Goal: Find specific page/section: Find specific page/section

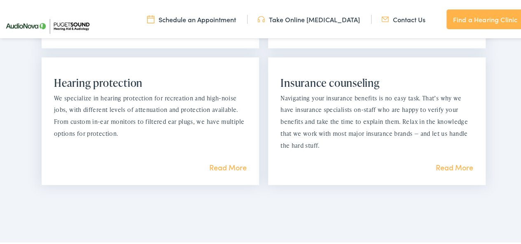
scroll to position [894, 0]
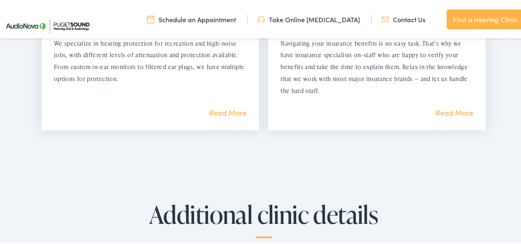
click at [446, 112] on link "Read More" at bounding box center [453, 111] width 37 height 10
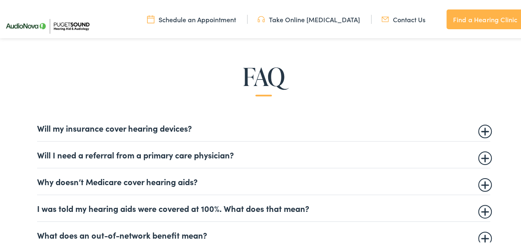
scroll to position [472, 0]
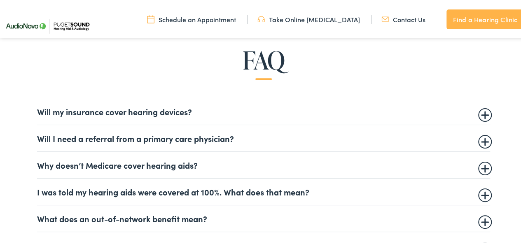
click at [481, 139] on summary "Will I need a referral from a primary care physician?" at bounding box center [263, 137] width 453 height 10
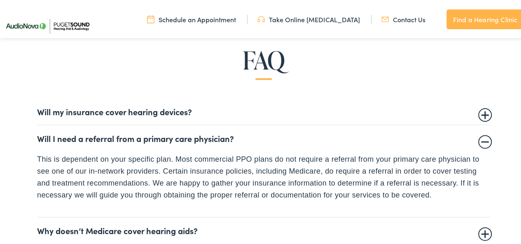
click at [481, 139] on summary "Will I need a referral from a primary care physician?" at bounding box center [263, 137] width 453 height 10
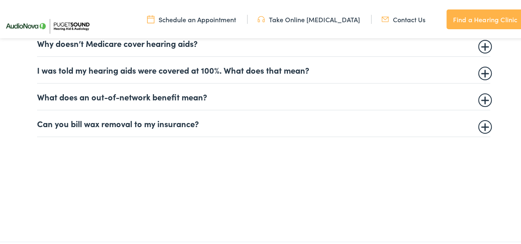
scroll to position [595, 0]
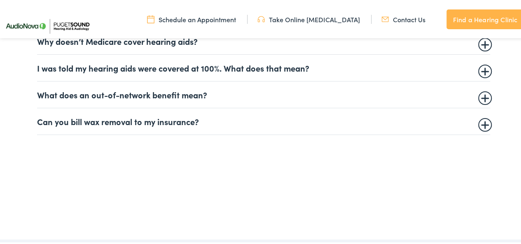
click at [481, 123] on summary "Can you bill wax removal to my insurance?" at bounding box center [263, 120] width 453 height 10
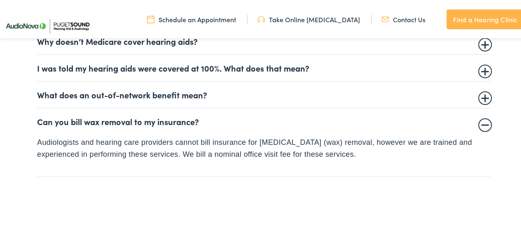
click at [481, 122] on summary "Can you bill wax removal to my insurance?" at bounding box center [263, 120] width 453 height 10
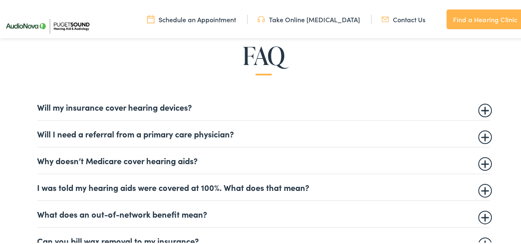
scroll to position [474, 0]
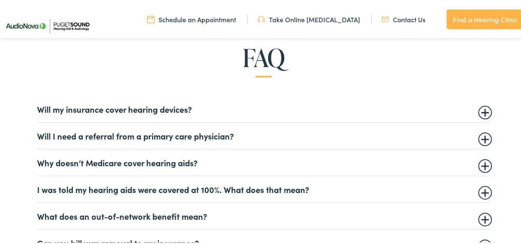
click at [482, 110] on summary "Will my insurance cover hearing devices?" at bounding box center [263, 108] width 453 height 10
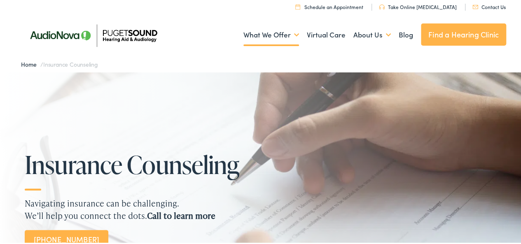
scroll to position [0, 0]
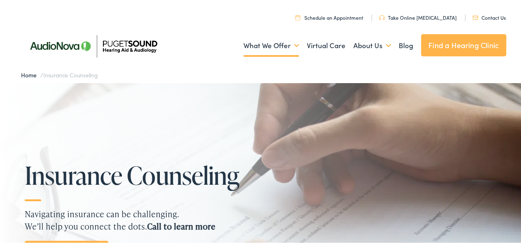
click at [448, 46] on link "Find a Hearing Clinic" at bounding box center [463, 44] width 85 height 22
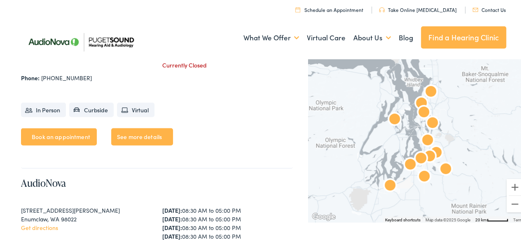
scroll to position [729, 0]
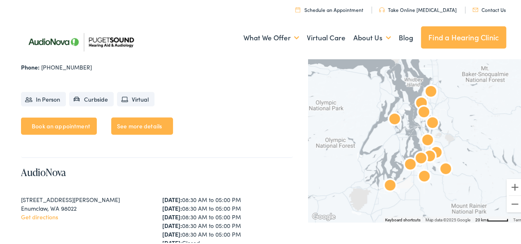
click at [420, 176] on img "AudioNova" at bounding box center [424, 176] width 26 height 26
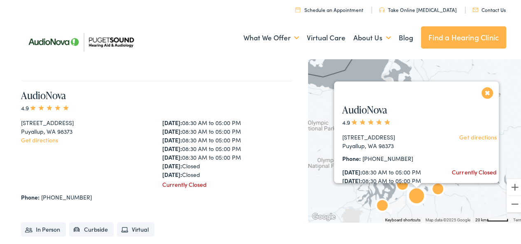
scroll to position [1846, 0]
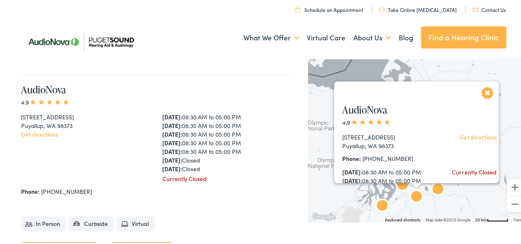
click at [482, 88] on button "Close" at bounding box center [487, 91] width 14 height 14
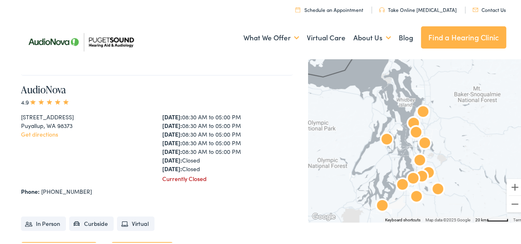
click at [434, 188] on img "AudioNova" at bounding box center [437, 189] width 26 height 26
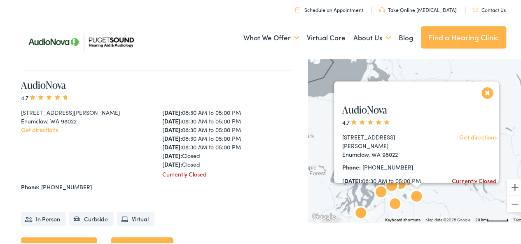
scroll to position [811, 0]
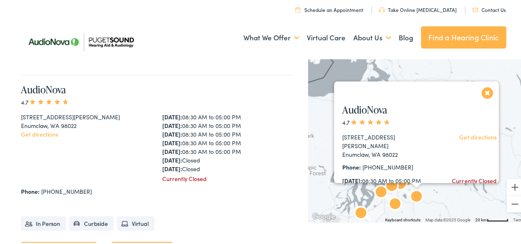
click at [482, 88] on button "Close" at bounding box center [487, 91] width 14 height 14
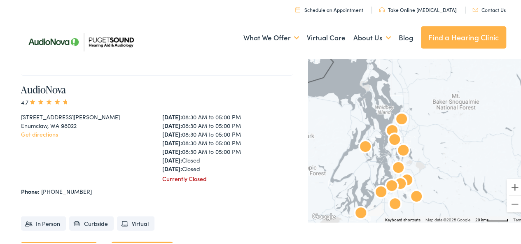
click at [394, 163] on img "AudioNova" at bounding box center [398, 167] width 26 height 26
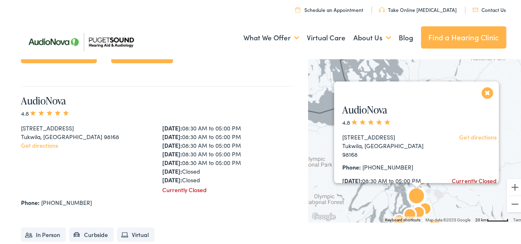
scroll to position [2673, 0]
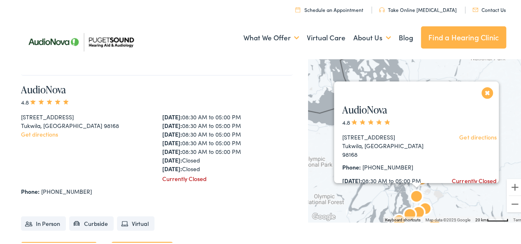
click at [480, 91] on button "Close" at bounding box center [487, 91] width 14 height 14
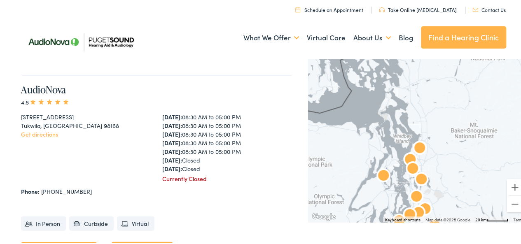
click at [421, 206] on img "AudioNova" at bounding box center [418, 212] width 26 height 26
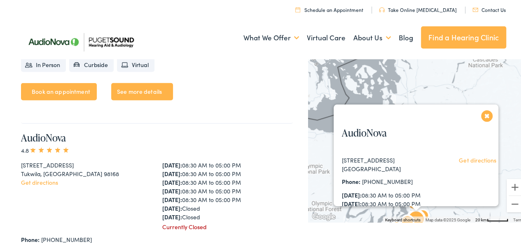
click at [421, 145] on div "To navigate, press the arrow keys. AudioNova [STREET_ADDRESS] Get directions Ph…" at bounding box center [524, 145] width 219 height 0
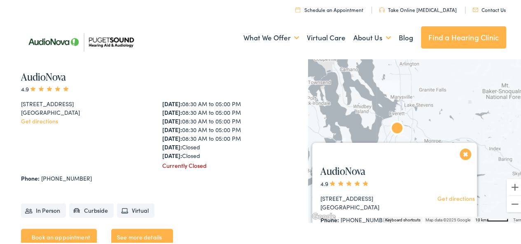
scroll to position [191, 0]
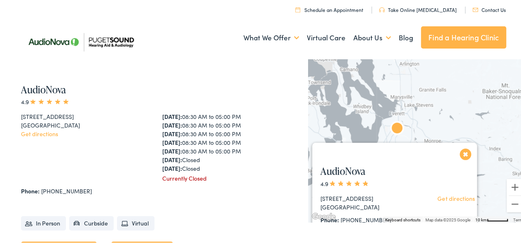
click at [460, 151] on button "Close" at bounding box center [465, 153] width 14 height 14
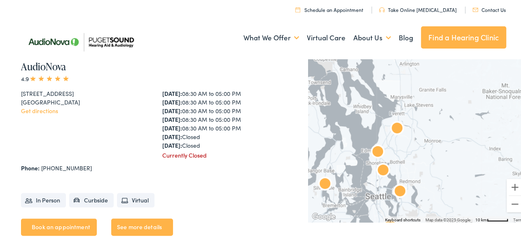
scroll to position [202, 0]
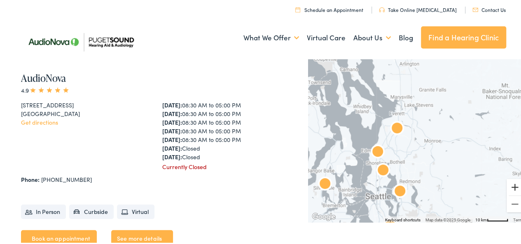
click at [508, 187] on button "Zoom in" at bounding box center [514, 186] width 16 height 16
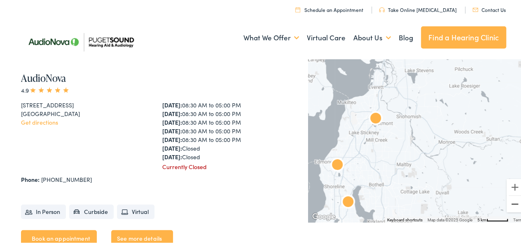
click at [509, 200] on button "Zoom out" at bounding box center [514, 203] width 16 height 16
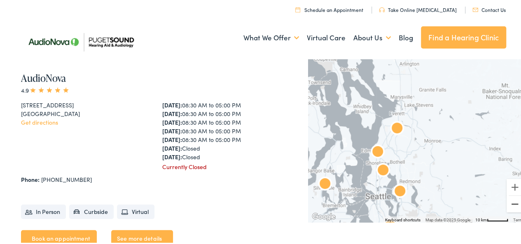
click at [509, 200] on button "Zoom out" at bounding box center [514, 203] width 16 height 16
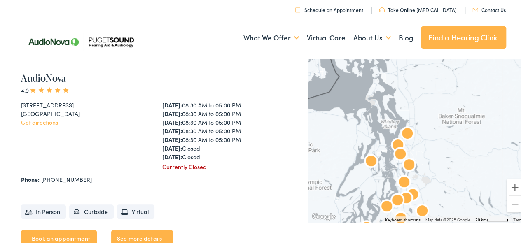
click at [509, 200] on button "Zoom out" at bounding box center [514, 203] width 16 height 16
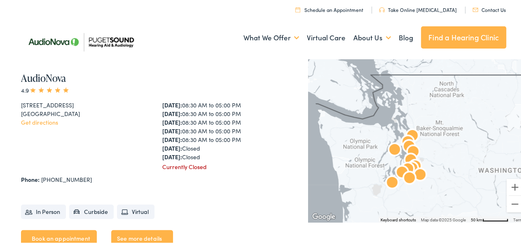
click at [407, 163] on img "AudioNova" at bounding box center [420, 174] width 26 height 26
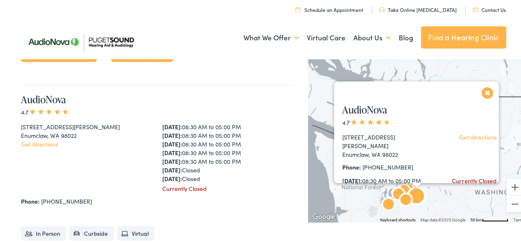
scroll to position [811, 0]
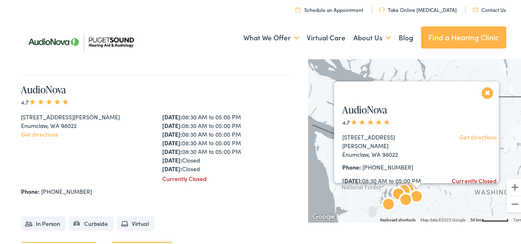
click at [485, 93] on button "Close" at bounding box center [487, 91] width 14 height 14
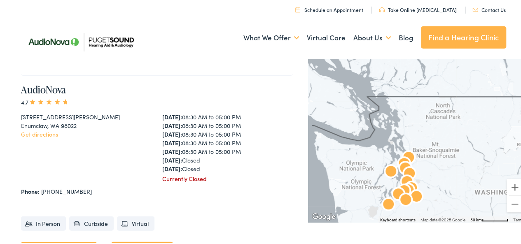
click at [402, 177] on img "AudioNova" at bounding box center [408, 190] width 26 height 26
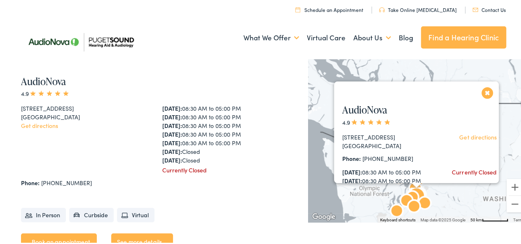
scroll to position [191, 0]
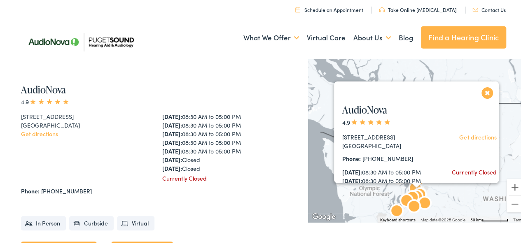
click at [484, 91] on button "Close" at bounding box center [487, 91] width 14 height 14
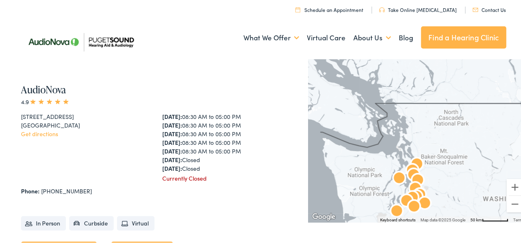
click at [413, 177] on img "AudioNova" at bounding box center [415, 188] width 26 height 26
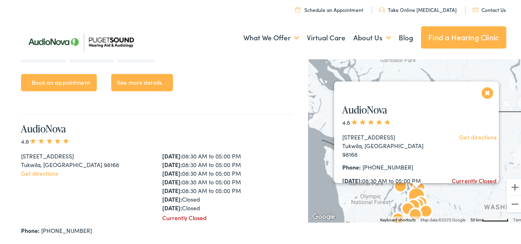
scroll to position [2673, 0]
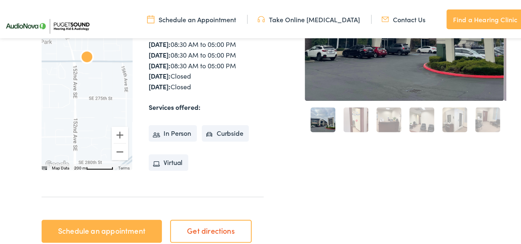
scroll to position [219, 0]
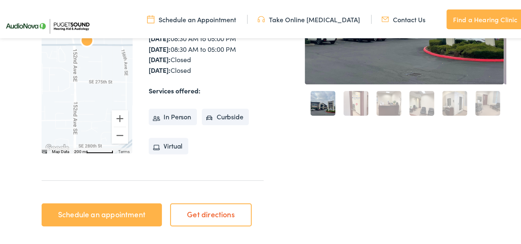
click at [173, 117] on li "In Person" at bounding box center [173, 115] width 48 height 16
click at [347, 102] on link "2" at bounding box center [355, 102] width 25 height 25
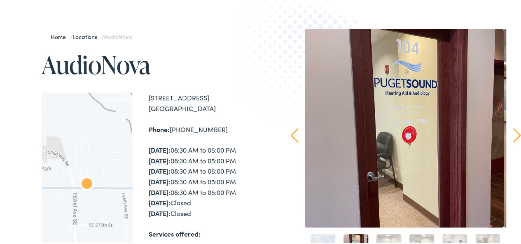
scroll to position [71, 0]
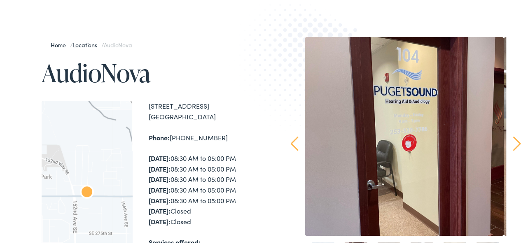
click at [512, 139] on link "Next" at bounding box center [516, 142] width 8 height 15
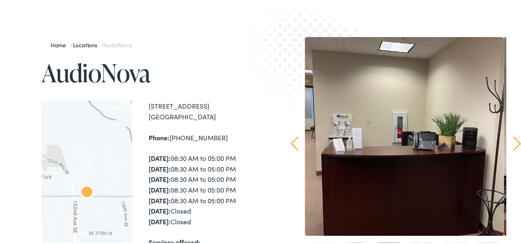
click at [500, 137] on div "Home / Locations / AudioNova AudioNova To navigate the map with touch gestures …" at bounding box center [263, 210] width 527 height 430
click at [512, 138] on link "Next" at bounding box center [516, 142] width 8 height 15
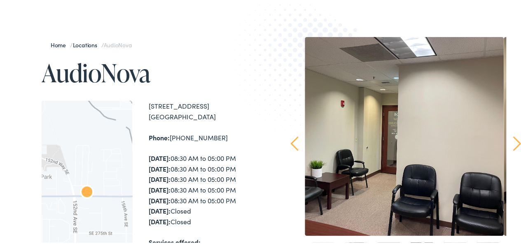
click at [512, 138] on link "Next" at bounding box center [516, 142] width 8 height 15
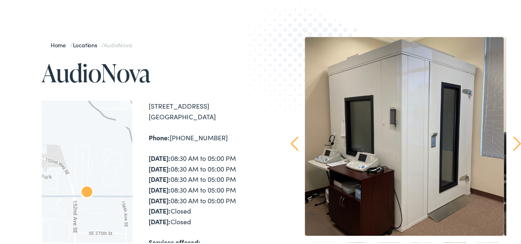
click at [512, 138] on link "Next" at bounding box center [516, 142] width 8 height 15
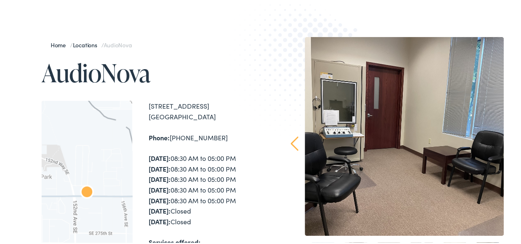
click at [509, 138] on div "Home / Locations / AudioNova AudioNova To navigate the map with touch gestures …" at bounding box center [263, 210] width 527 height 430
click at [291, 140] on link "Prev" at bounding box center [295, 142] width 8 height 15
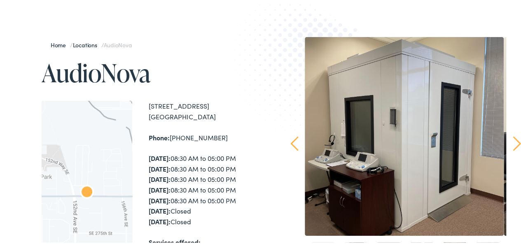
click at [291, 140] on link "Prev" at bounding box center [295, 142] width 8 height 15
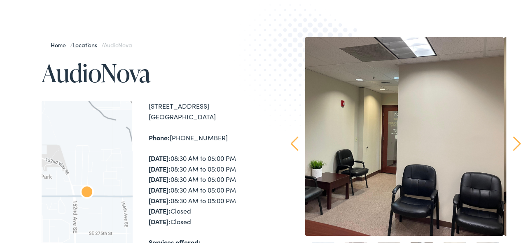
click at [291, 140] on link "Prev" at bounding box center [295, 142] width 8 height 15
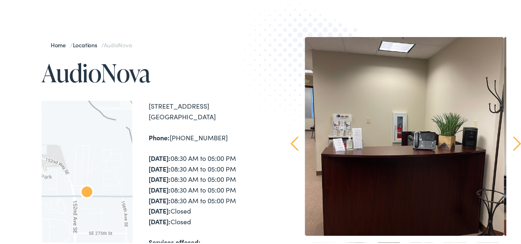
click at [291, 140] on link "Prev" at bounding box center [295, 142] width 8 height 15
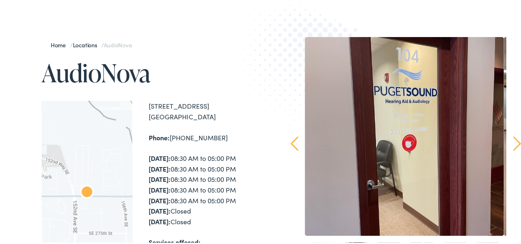
click at [291, 140] on link "Prev" at bounding box center [295, 142] width 8 height 15
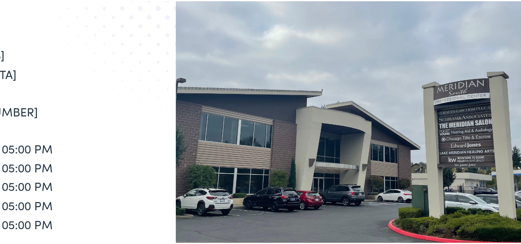
scroll to position [74, 0]
